Goal: Task Accomplishment & Management: Manage account settings

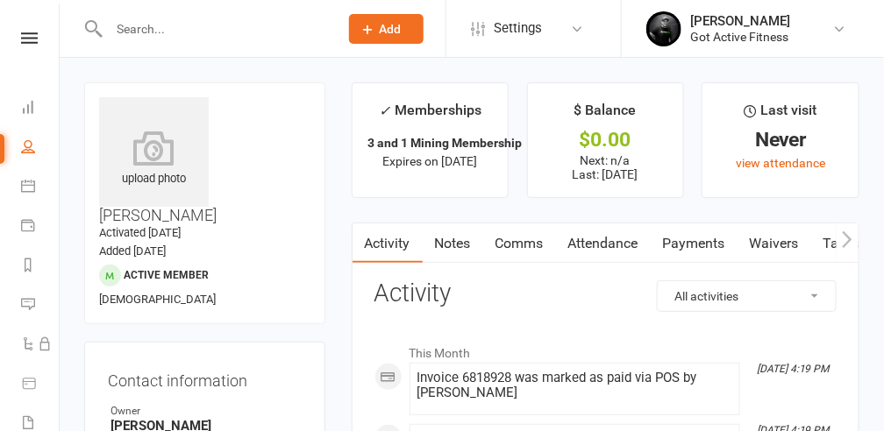
click at [465, 242] on link "Notes" at bounding box center [453, 244] width 60 height 40
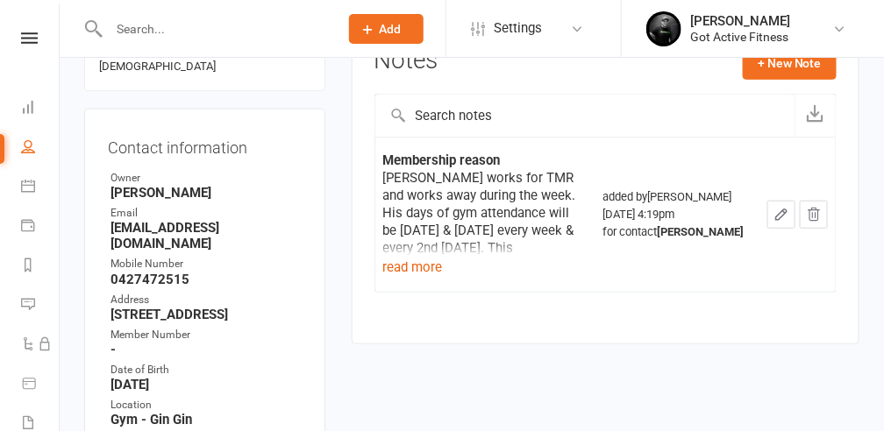
scroll to position [292, 0]
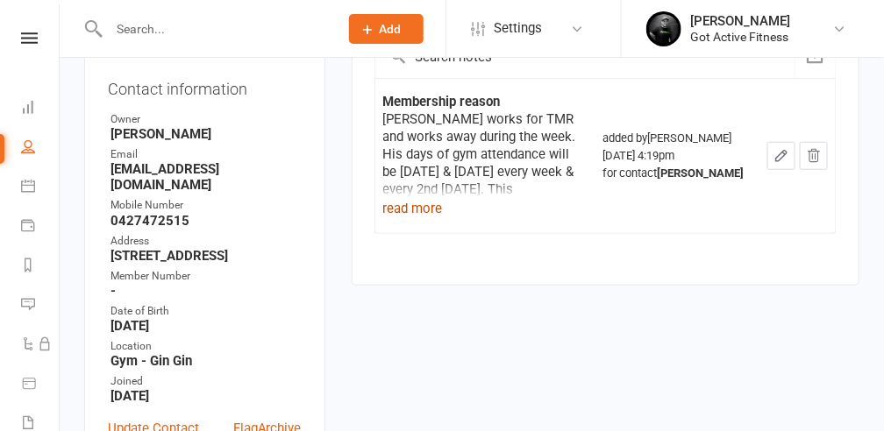
click at [432, 204] on button "read more" at bounding box center [413, 208] width 60 height 21
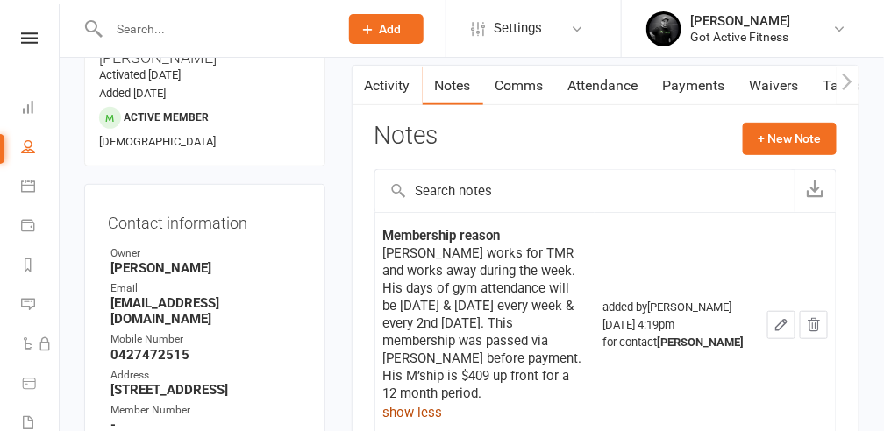
scroll to position [58, 0]
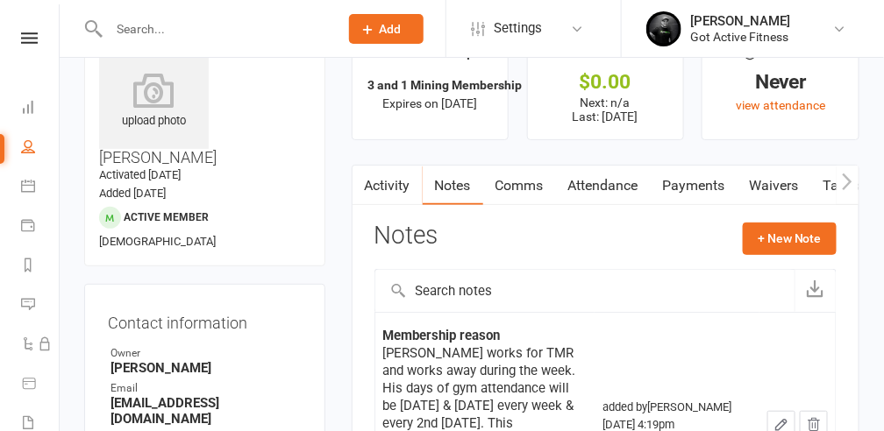
click at [687, 184] on link "Payments" at bounding box center [693, 186] width 87 height 40
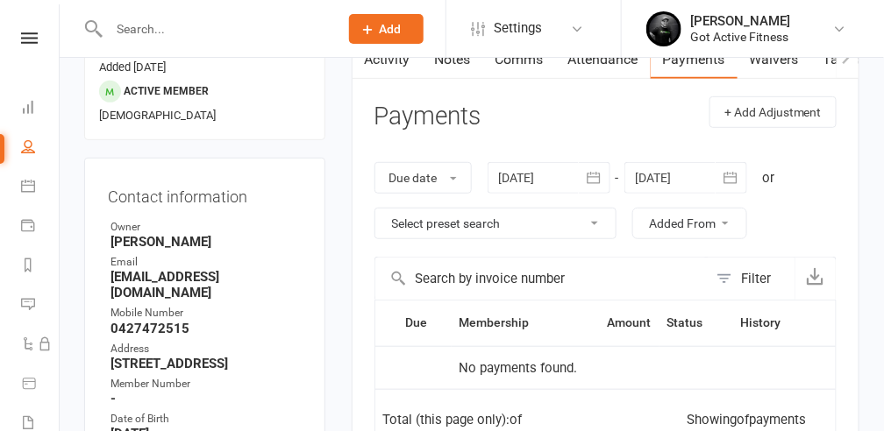
scroll to position [117, 0]
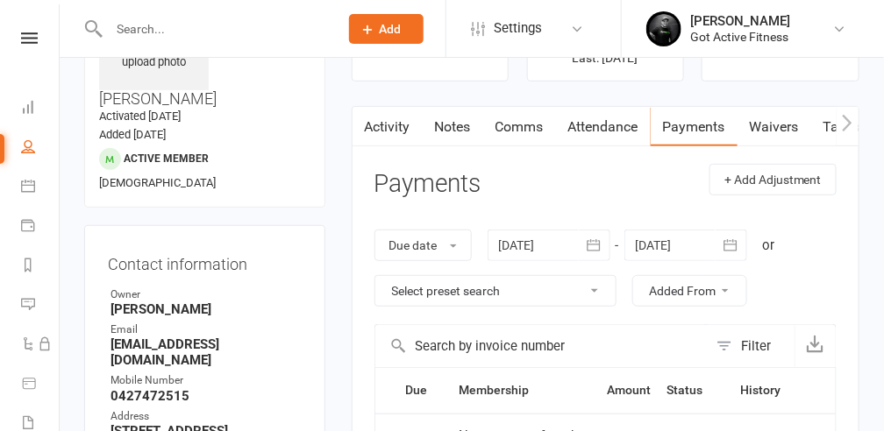
click at [714, 121] on link "Payments" at bounding box center [693, 127] width 87 height 40
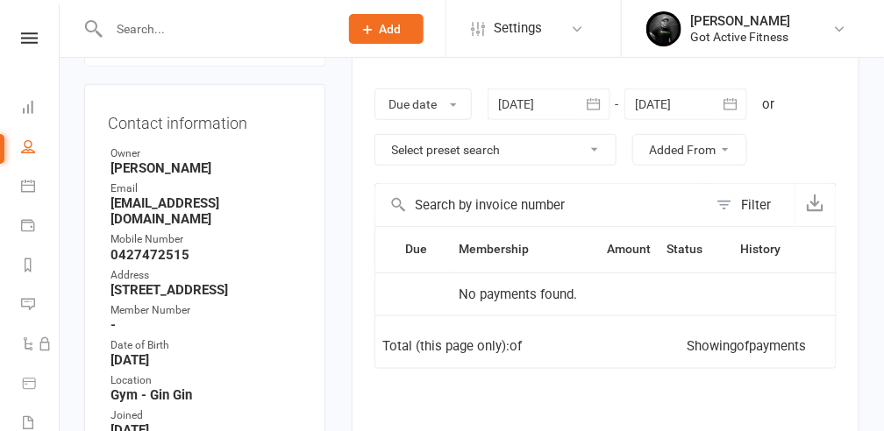
scroll to position [175, 0]
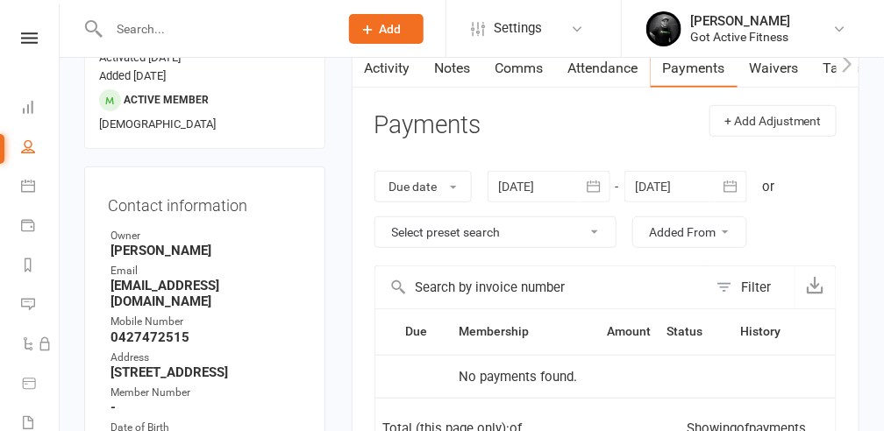
click at [461, 69] on link "Notes" at bounding box center [453, 68] width 60 height 40
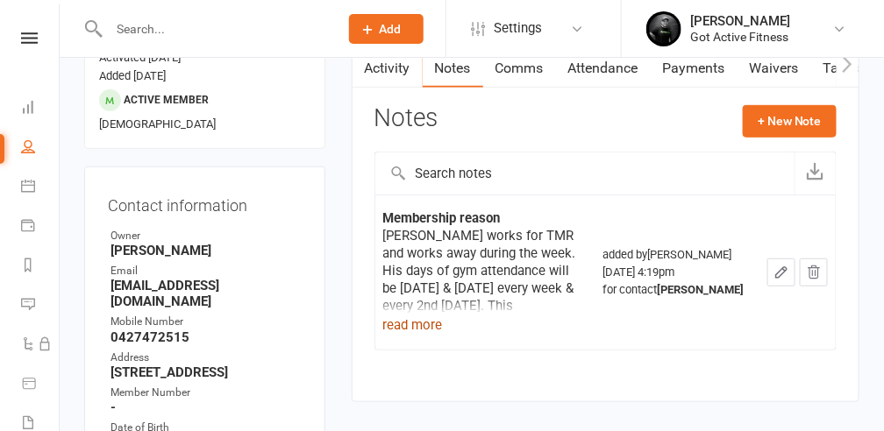
click at [423, 323] on button "read more" at bounding box center [413, 325] width 60 height 21
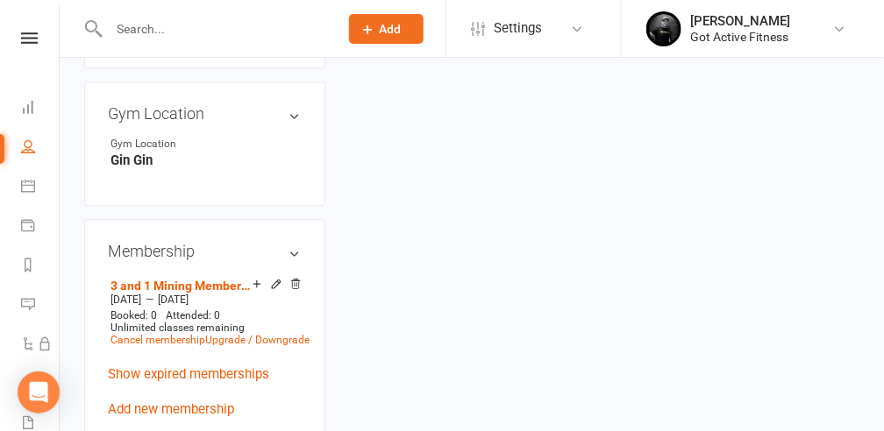
scroll to position [1052, 0]
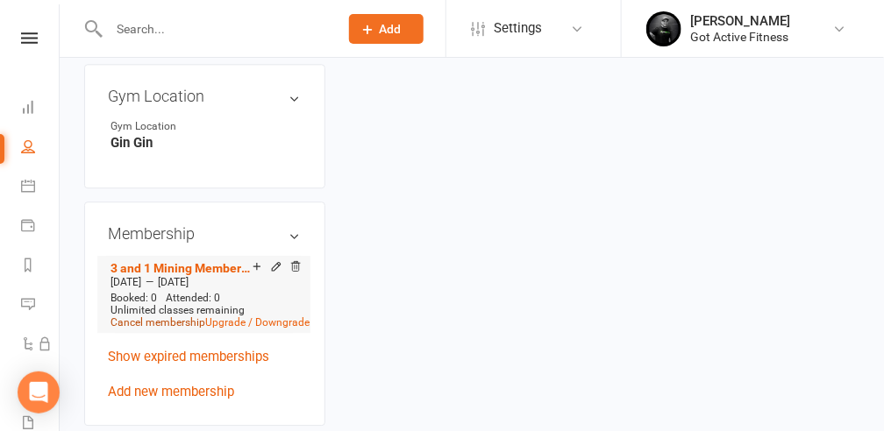
click at [153, 316] on link "Cancel membership" at bounding box center [157, 322] width 95 height 12
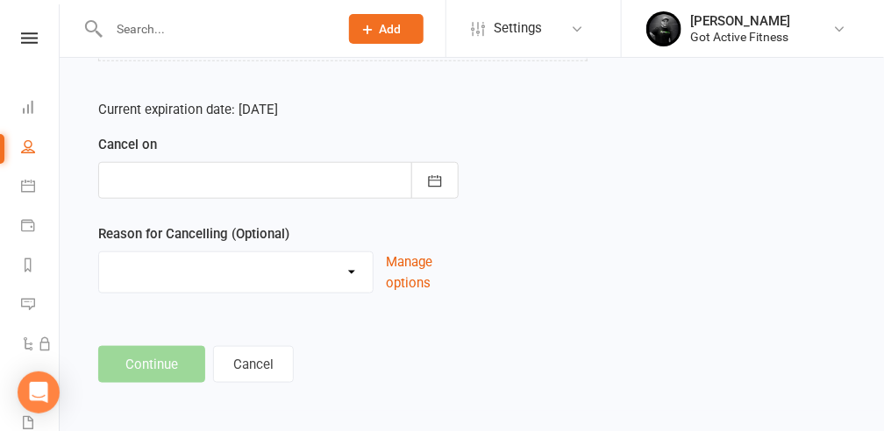
scroll to position [365, 0]
click at [437, 175] on icon "button" at bounding box center [435, 180] width 18 height 18
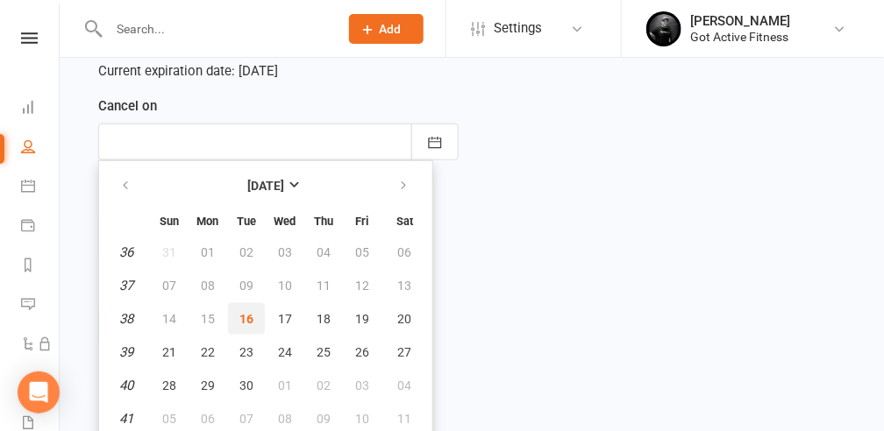
click at [244, 314] on span "16" at bounding box center [246, 319] width 14 height 14
type input "[DATE]"
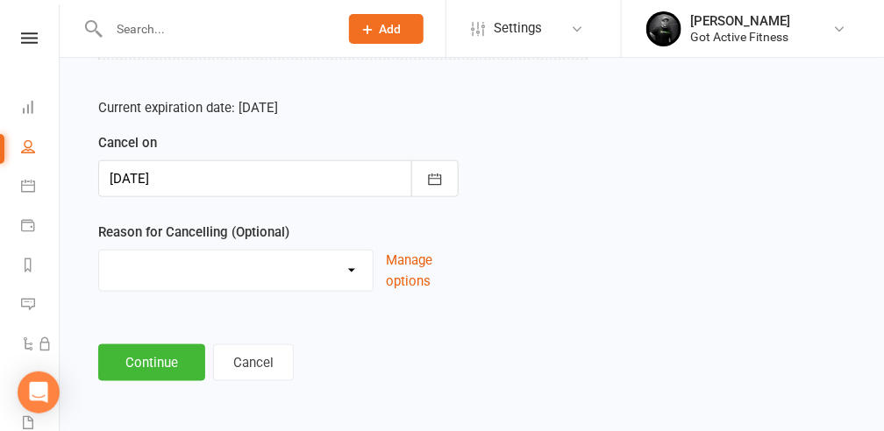
click at [353, 269] on select "Holiday Injury Other reason" at bounding box center [235, 268] width 273 height 35
select select "2"
click at [99, 251] on select "Holiday Injury Other reason" at bounding box center [235, 268] width 273 height 35
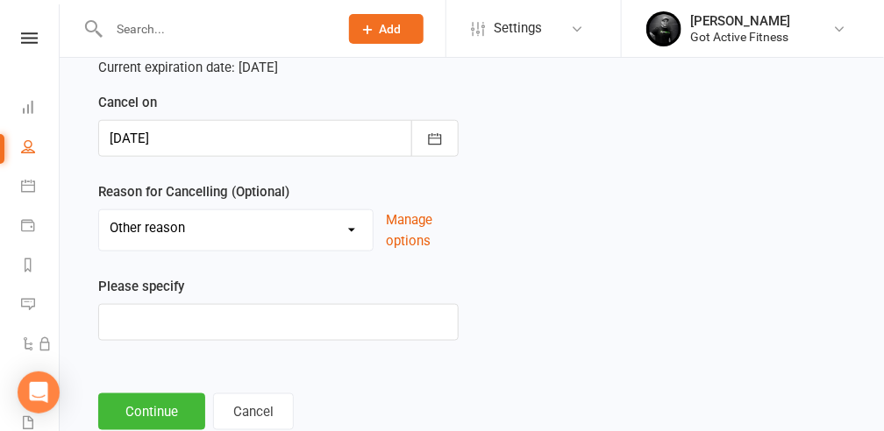
scroll to position [453, 0]
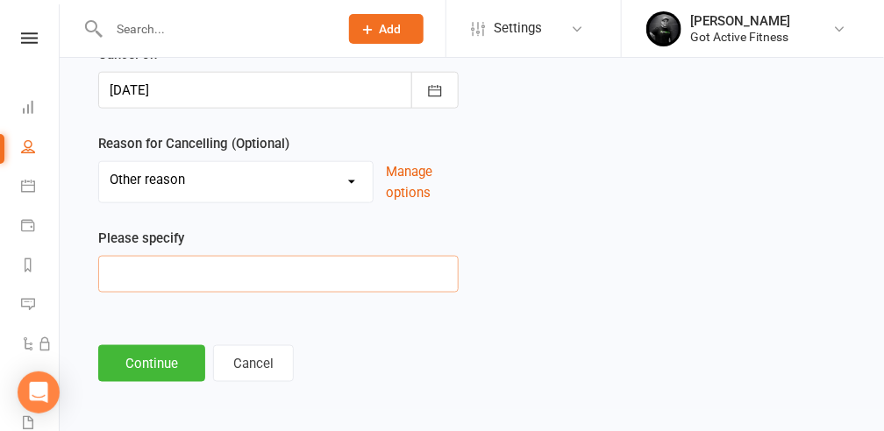
click at [123, 272] on input at bounding box center [278, 274] width 360 height 37
type input "up front payment"
click at [164, 352] on button "Continue" at bounding box center [151, 363] width 107 height 37
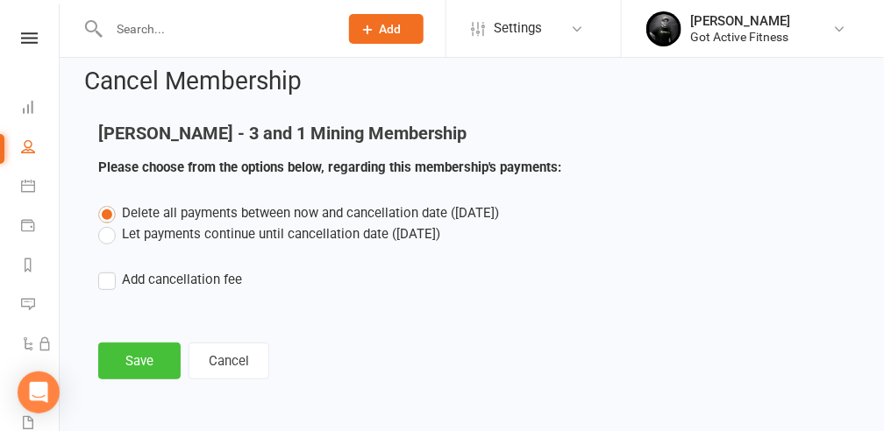
click at [154, 361] on button "Save" at bounding box center [139, 361] width 82 height 37
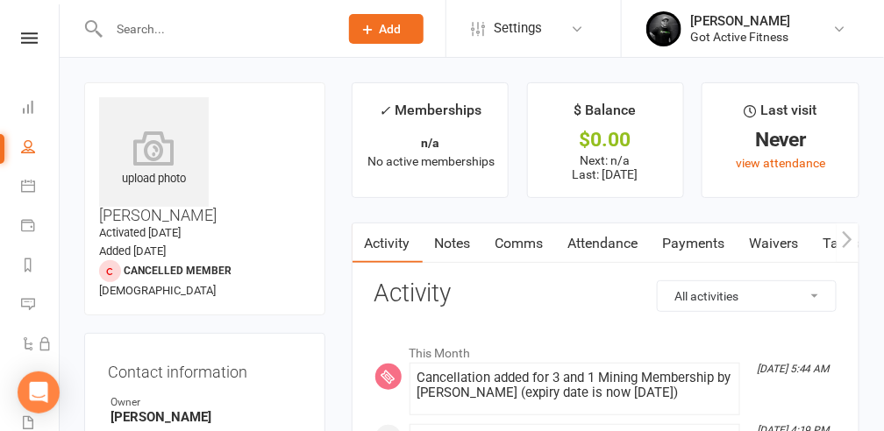
click at [703, 237] on link "Payments" at bounding box center [693, 244] width 87 height 40
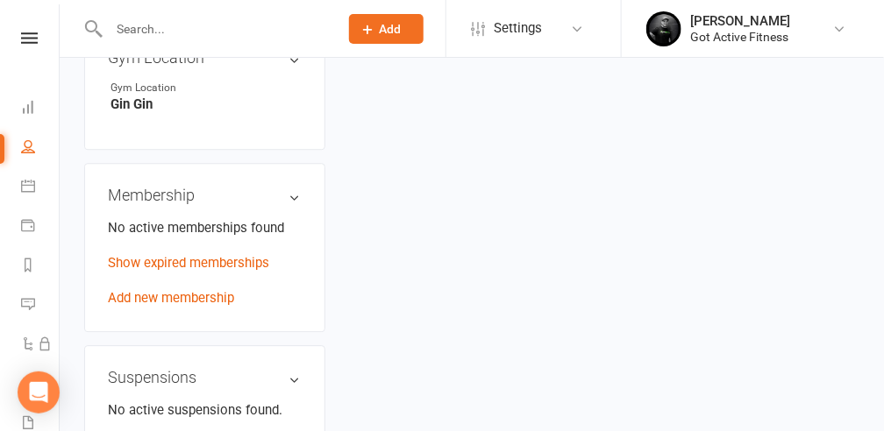
scroll to position [1110, 0]
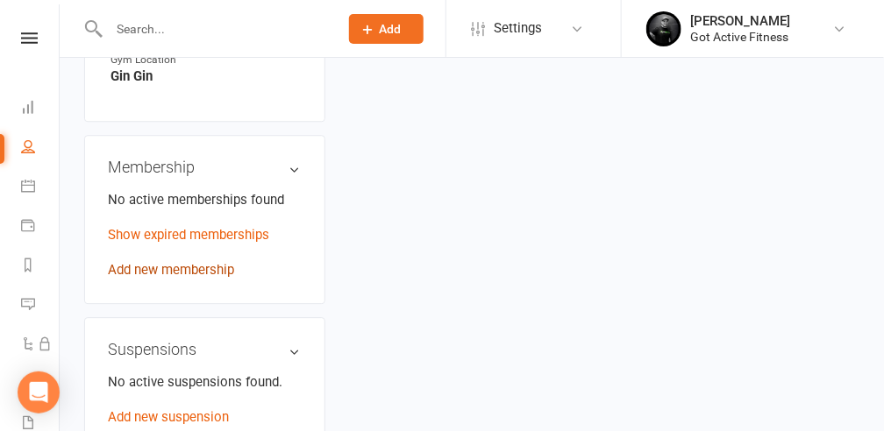
click at [155, 262] on link "Add new membership" at bounding box center [171, 270] width 126 height 16
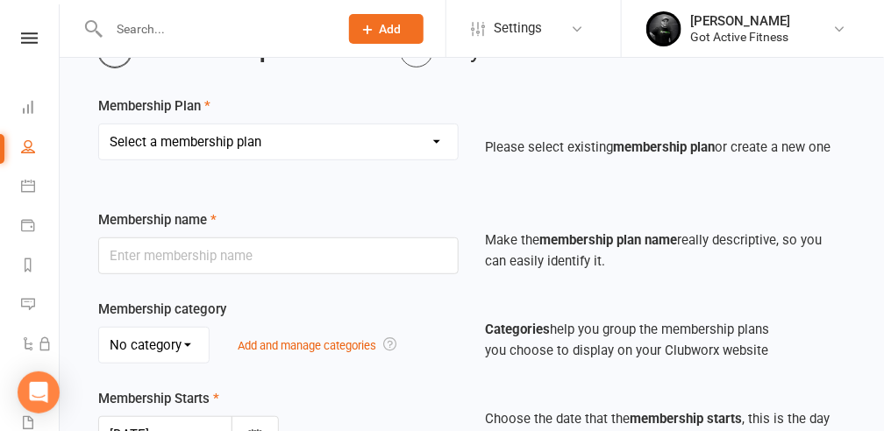
scroll to position [117, 0]
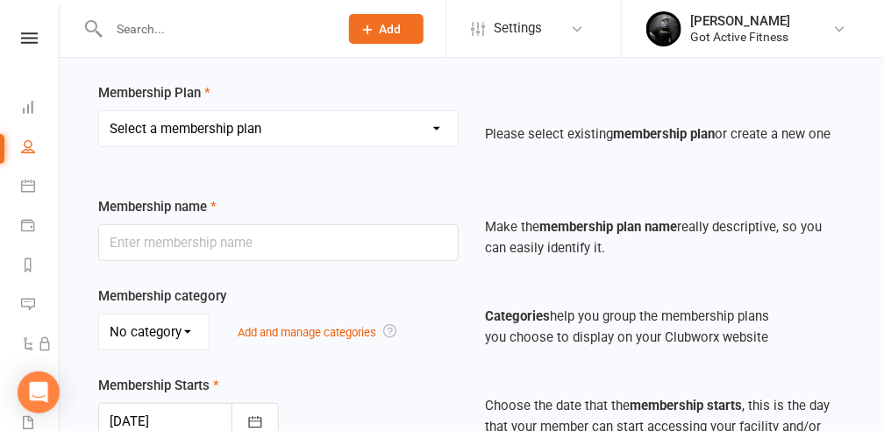
click at [437, 126] on select "Select a membership plan Create new Membership Plan DD - Gym (No Contract) Upfr…" at bounding box center [278, 128] width 359 height 35
select select "6"
click at [99, 111] on select "Select a membership plan Create new Membership Plan DD - Gym (No Contract) Upfr…" at bounding box center [278, 128] width 359 height 35
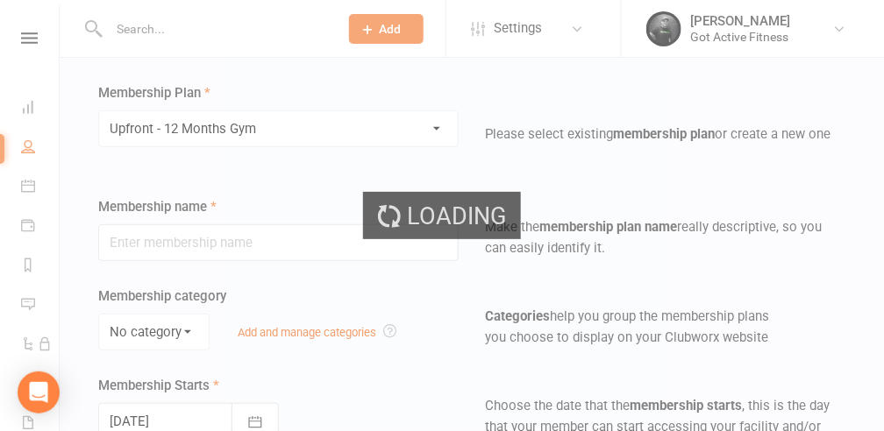
type input "Upfront - 12 Months Gym"
select select "0"
type input "1"
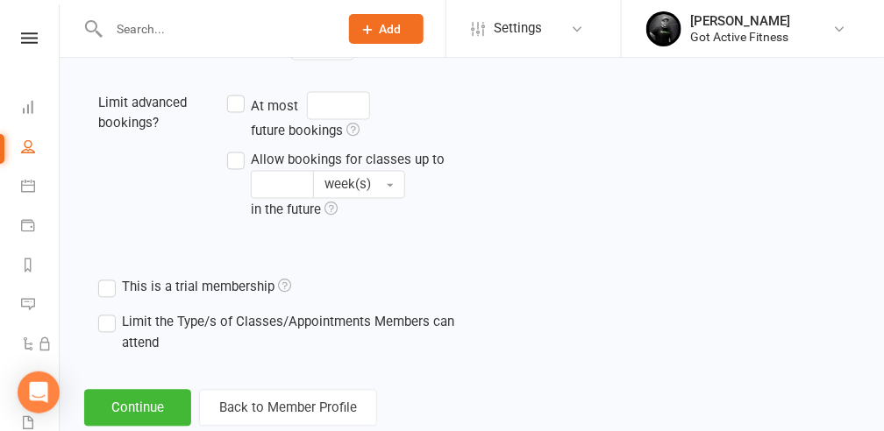
scroll to position [763, 0]
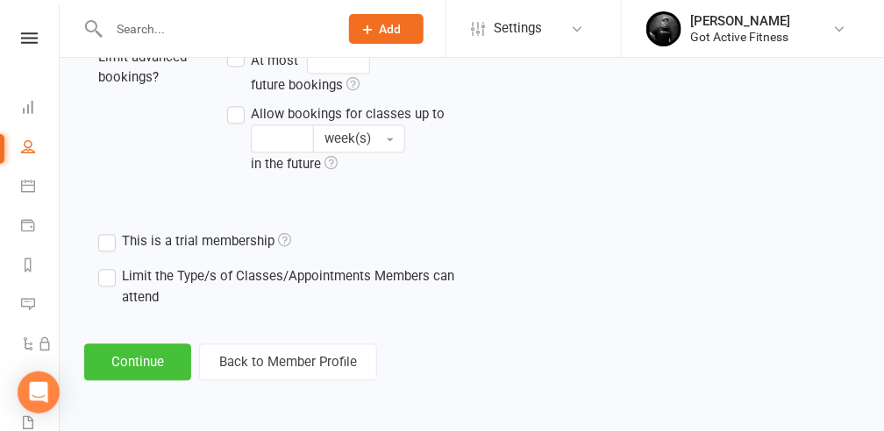
click at [145, 370] on button "Continue" at bounding box center [137, 363] width 107 height 37
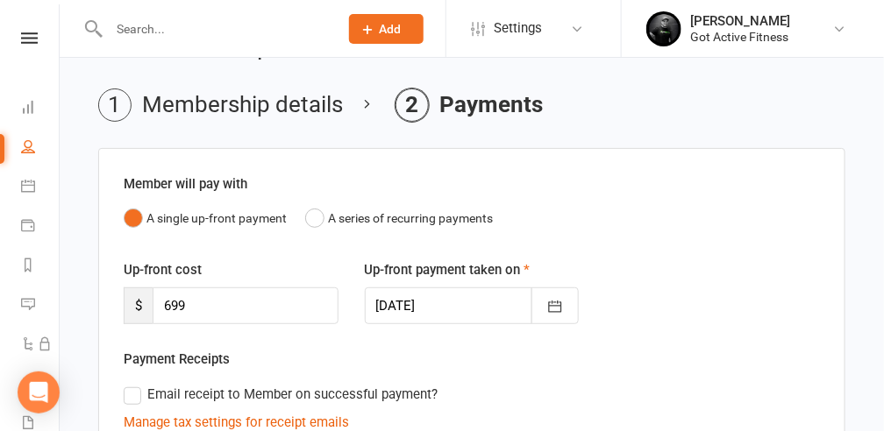
scroll to position [117, 0]
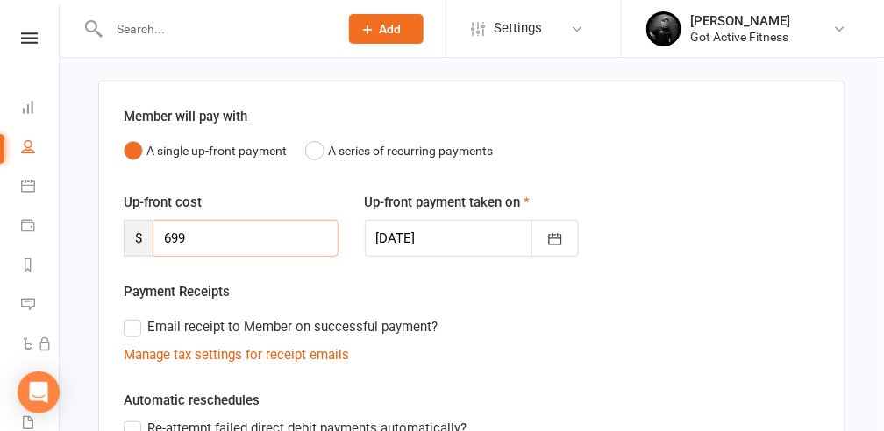
click at [192, 236] on input "699" at bounding box center [246, 238] width 186 height 37
type input "6"
type input "409"
click at [554, 239] on icon "button" at bounding box center [555, 240] width 18 height 18
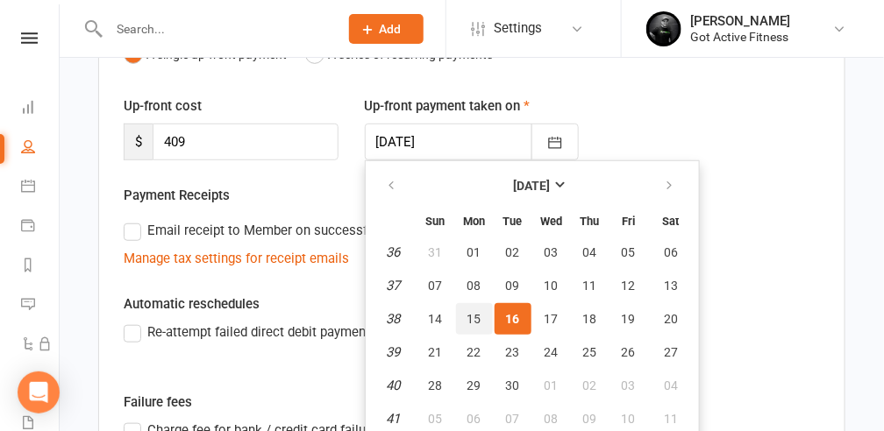
click at [467, 314] on span "15" at bounding box center [474, 319] width 14 height 14
type input "[DATE]"
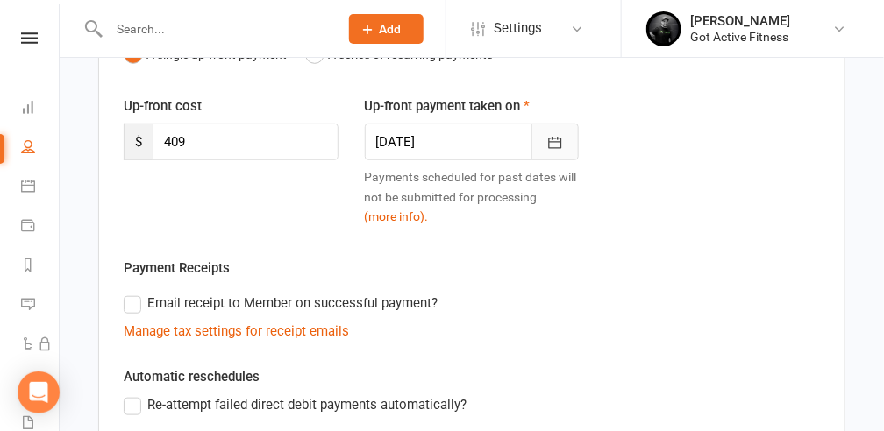
click at [557, 142] on icon "button" at bounding box center [555, 143] width 18 height 18
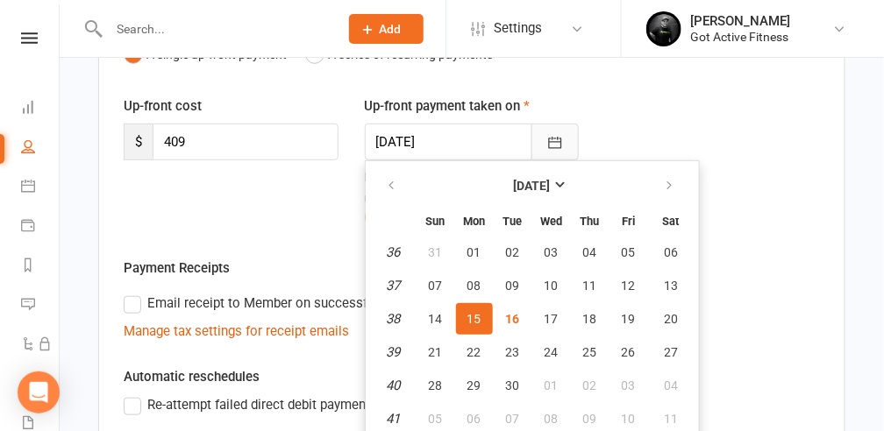
click at [557, 142] on icon "button" at bounding box center [555, 143] width 18 height 18
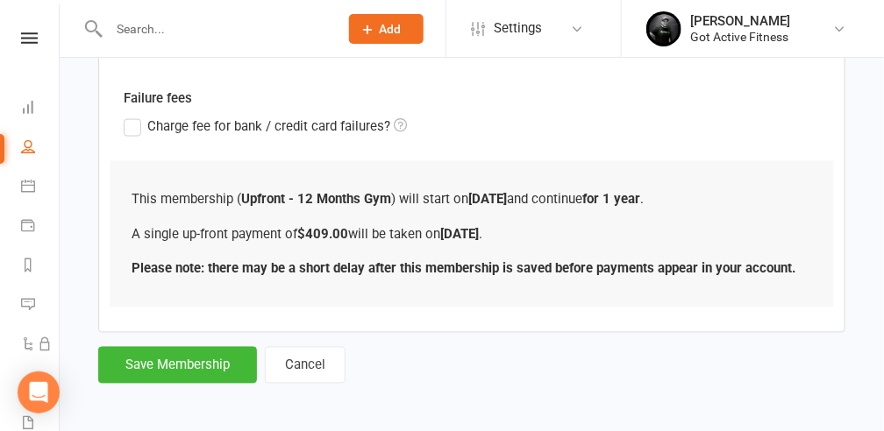
scroll to position [593, 0]
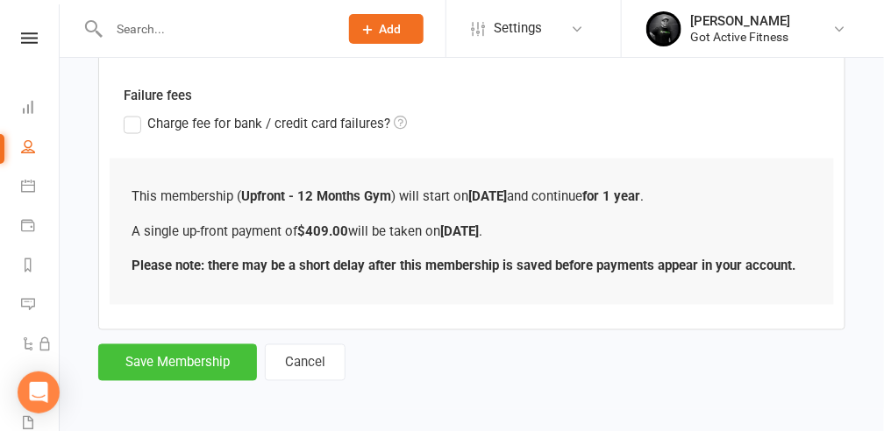
click at [218, 360] on button "Save Membership" at bounding box center [177, 363] width 159 height 37
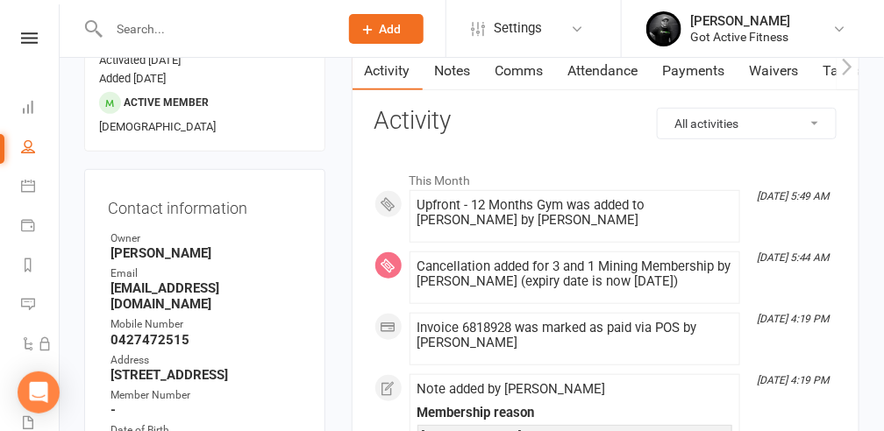
scroll to position [58, 0]
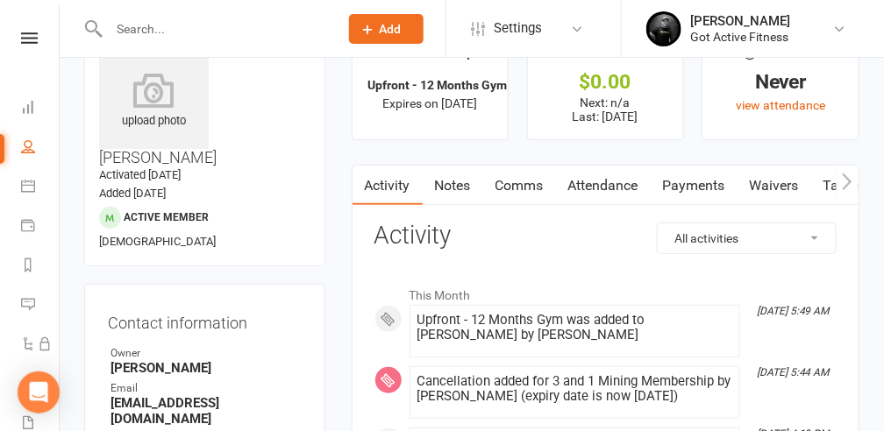
click at [692, 181] on link "Payments" at bounding box center [693, 186] width 87 height 40
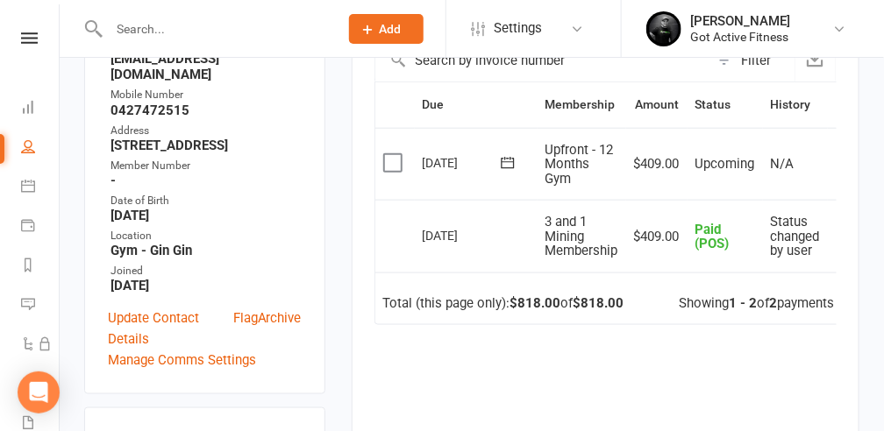
scroll to position [408, 0]
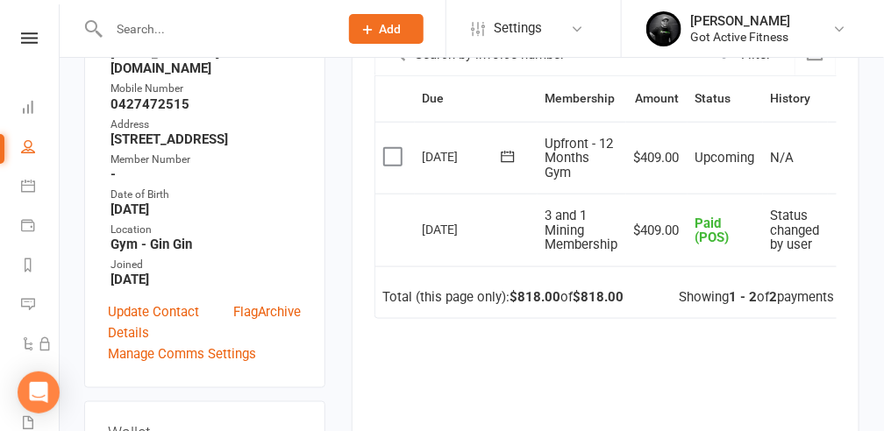
click at [389, 154] on label at bounding box center [395, 157] width 24 height 18
click at [389, 148] on input "checkbox" at bounding box center [388, 148] width 11 height 0
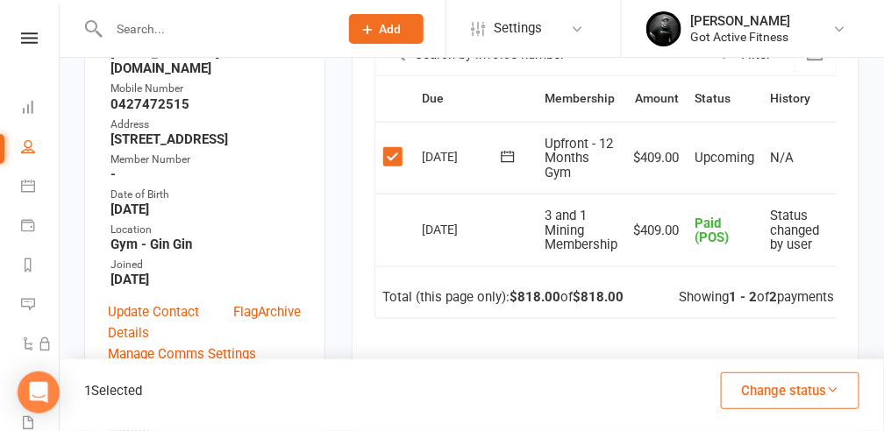
click at [827, 394] on icon "button" at bounding box center [832, 389] width 13 height 13
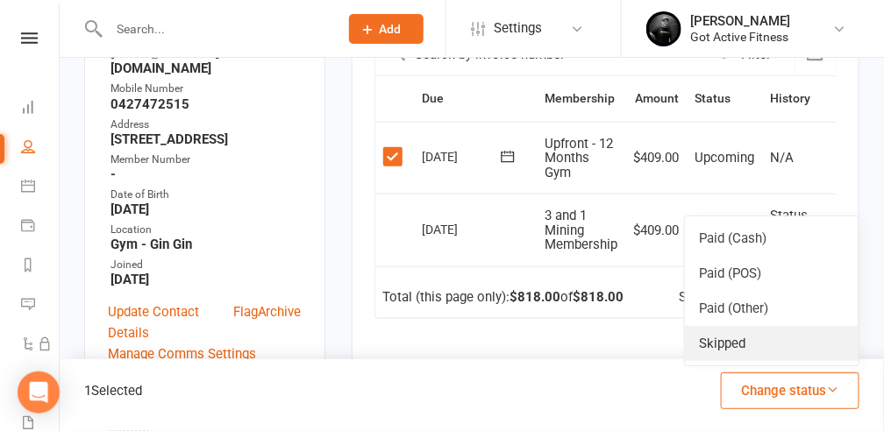
click at [730, 343] on link "Skipped" at bounding box center [772, 343] width 174 height 35
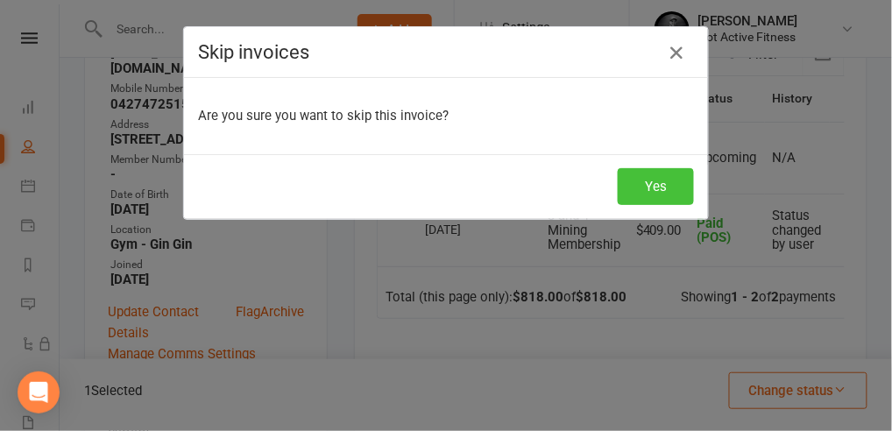
click at [657, 186] on button "Yes" at bounding box center [656, 186] width 76 height 37
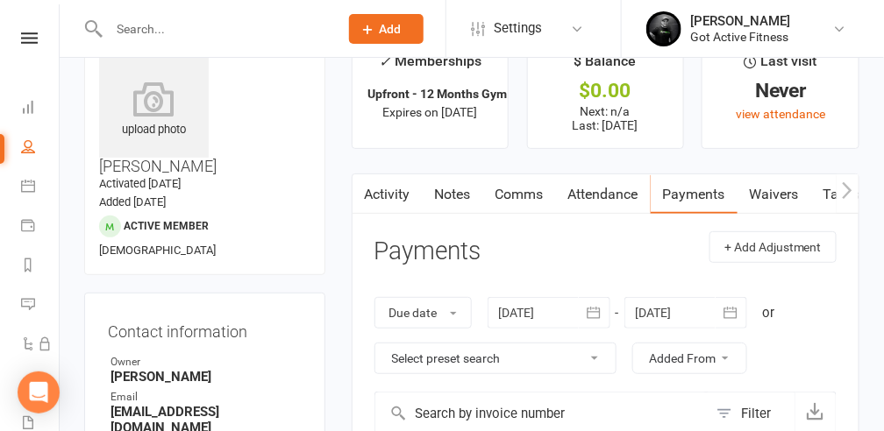
scroll to position [0, 0]
